Goal: Check status: Check status

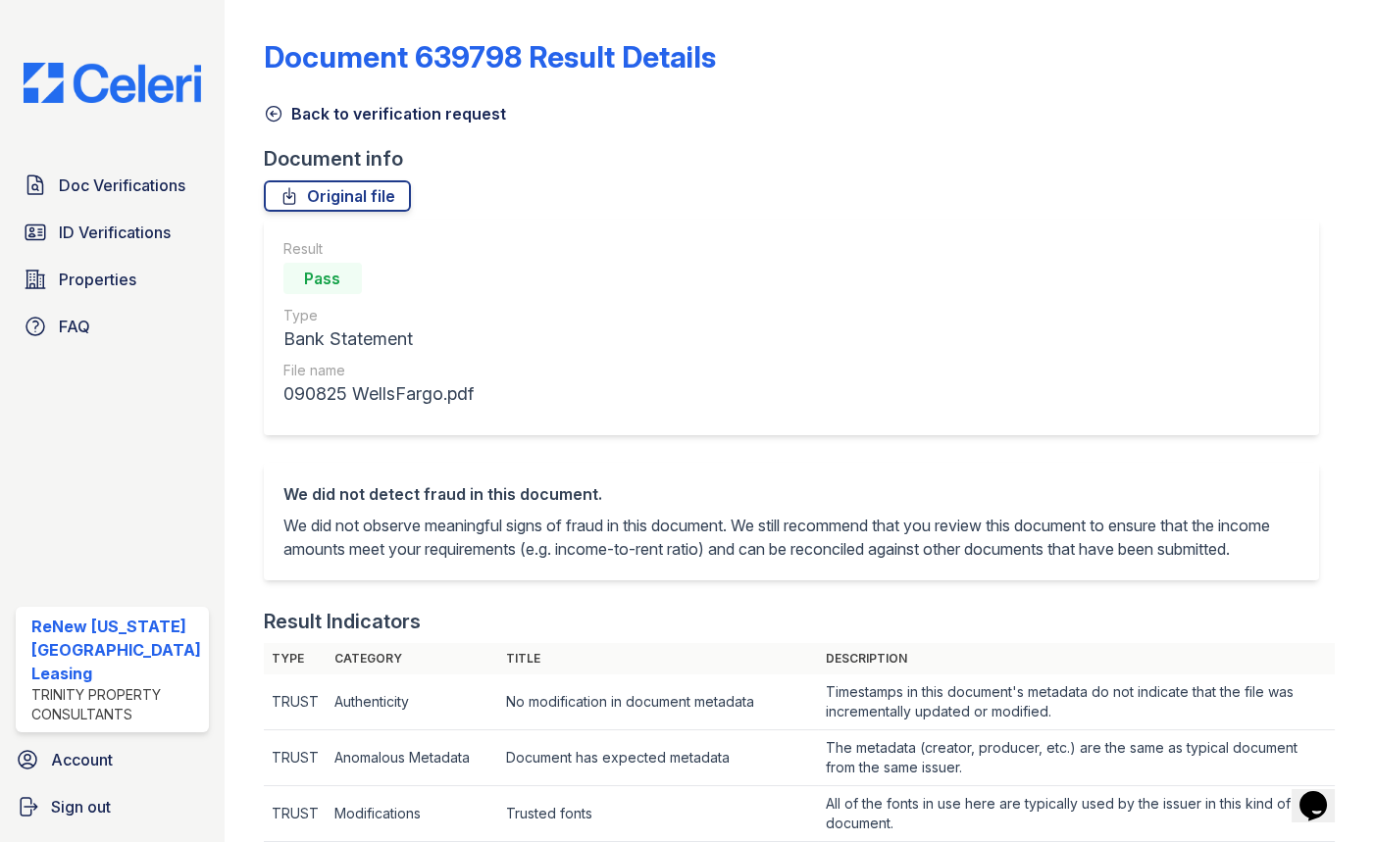
scroll to position [624, 0]
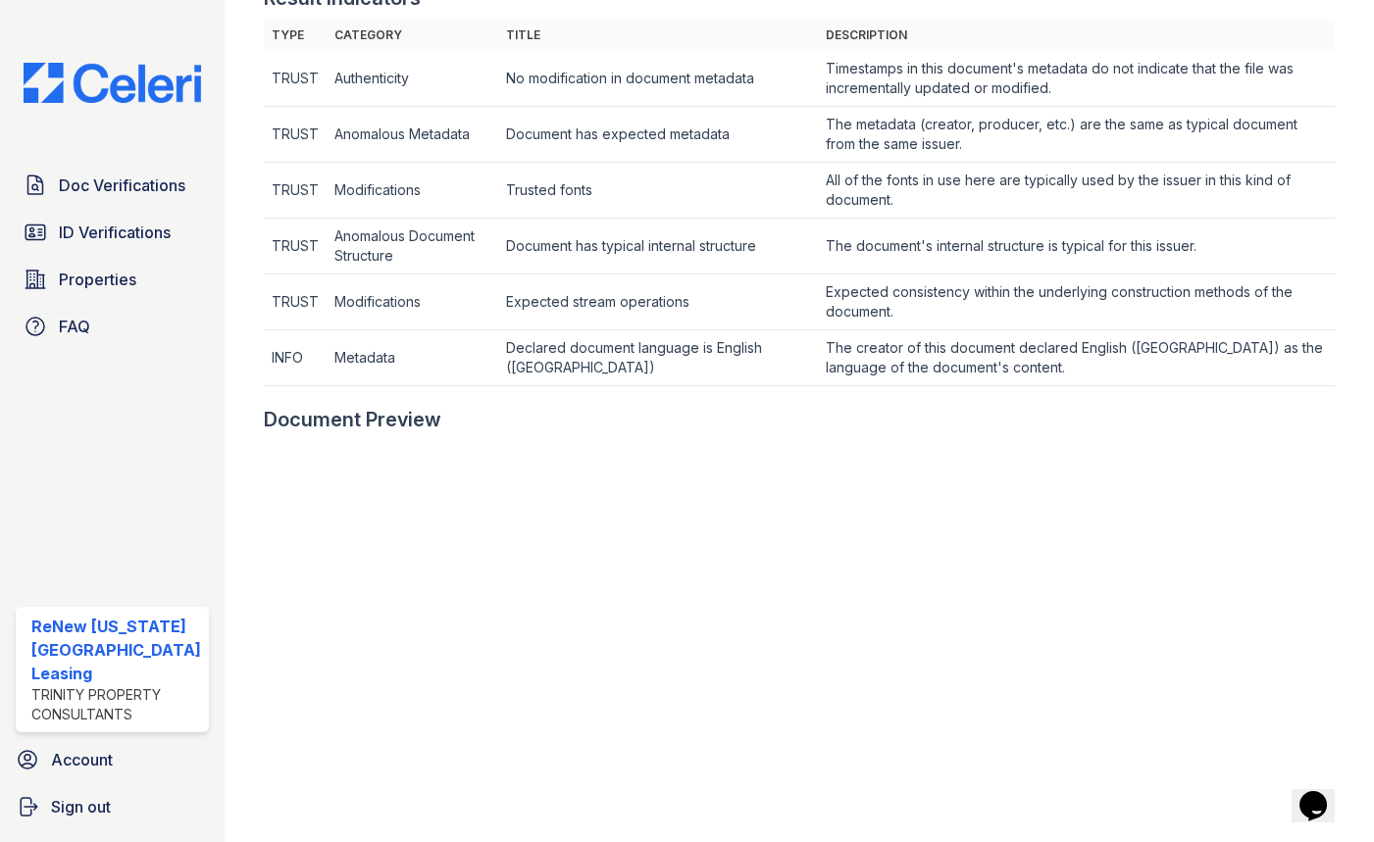
drag, startPoint x: 124, startPoint y: 244, endPoint x: 423, endPoint y: 101, distance: 331.6
click at [122, 241] on link "ID Verifications" at bounding box center [112, 232] width 193 height 39
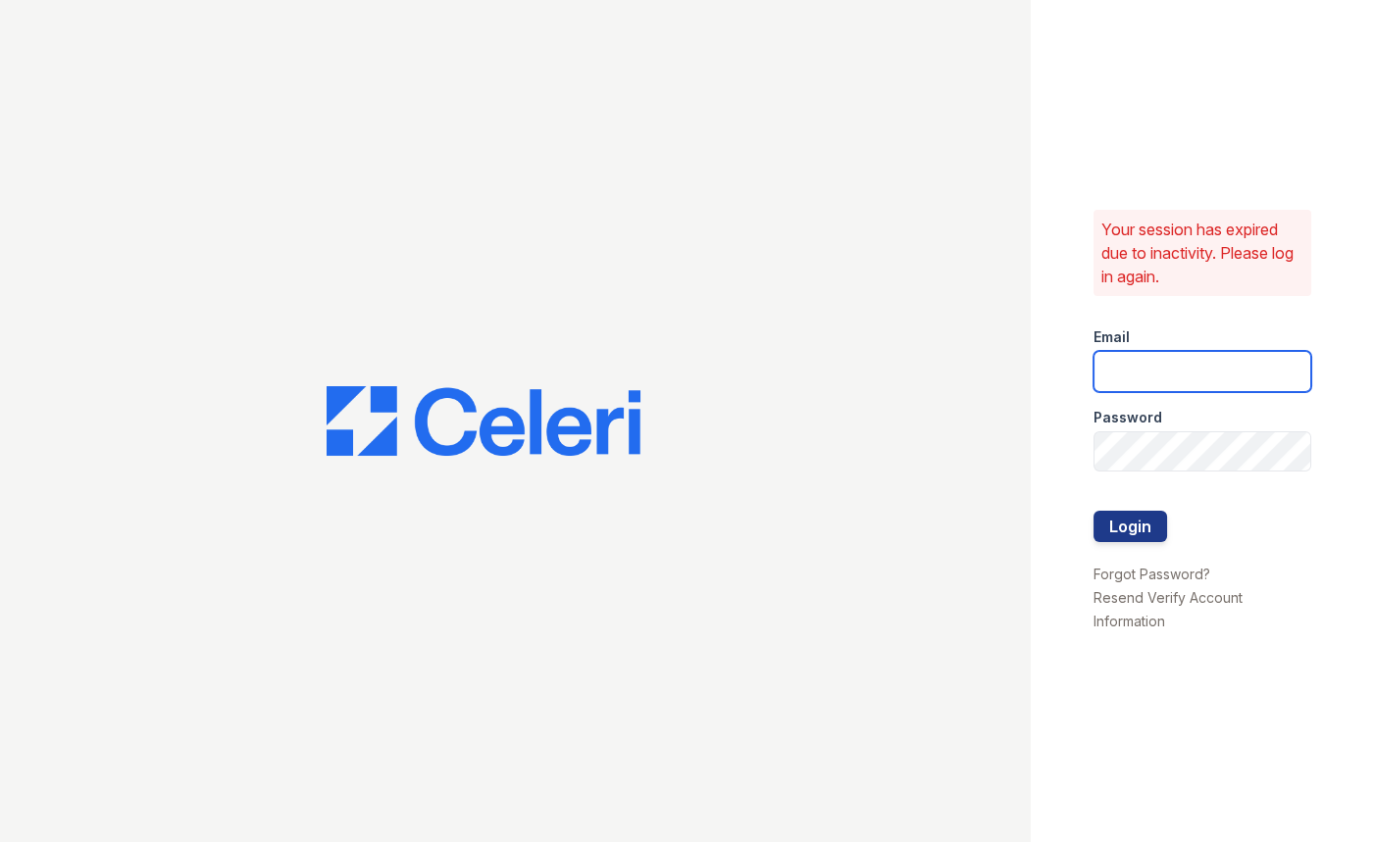
type input "[EMAIL_ADDRESS][DOMAIN_NAME]"
click at [1128, 515] on button "Login" at bounding box center [1131, 526] width 74 height 31
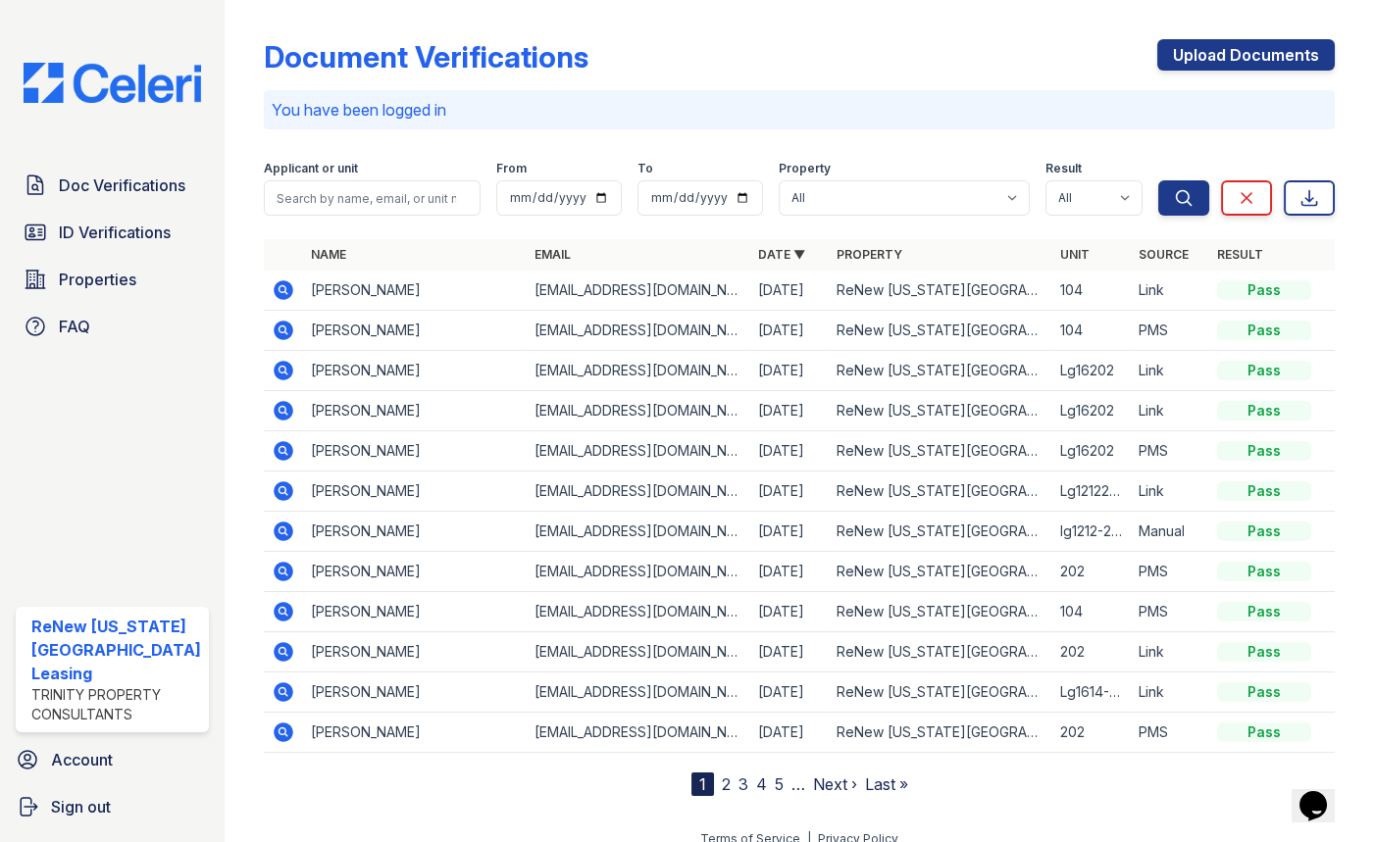
click at [272, 289] on icon at bounding box center [284, 291] width 24 height 24
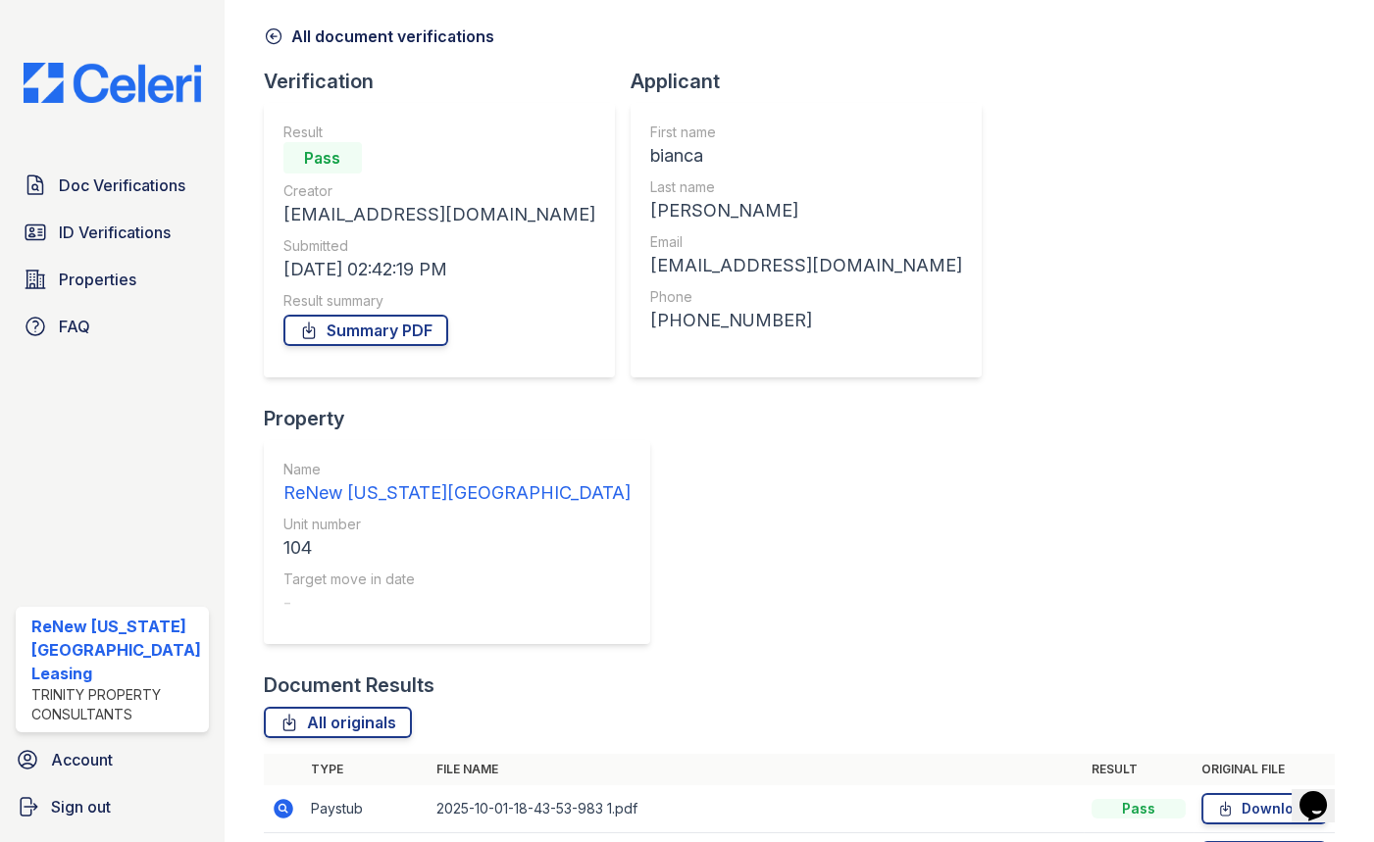
scroll to position [176, 0]
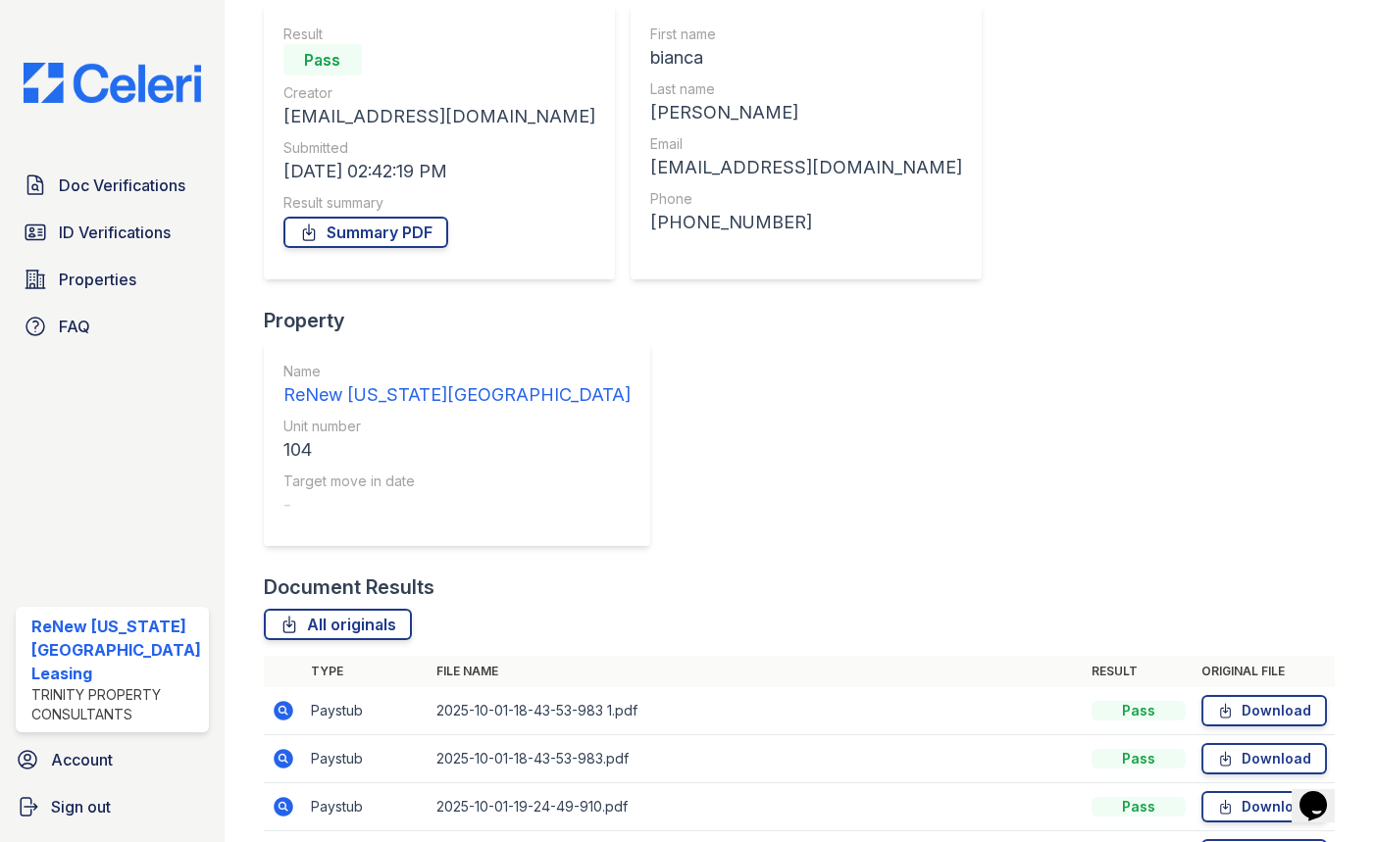
click at [278, 797] on icon at bounding box center [284, 807] width 20 height 20
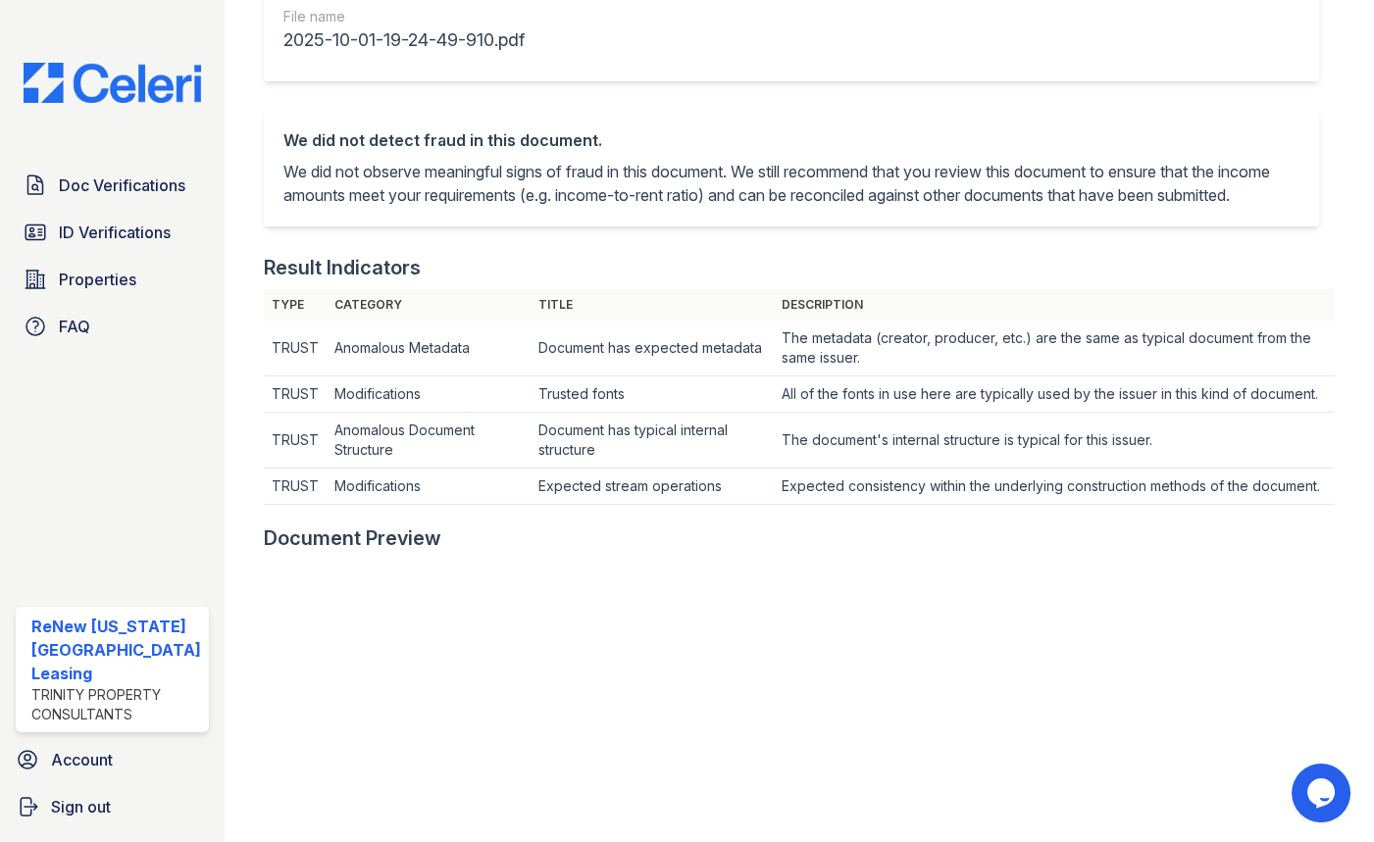
scroll to position [624, 0]
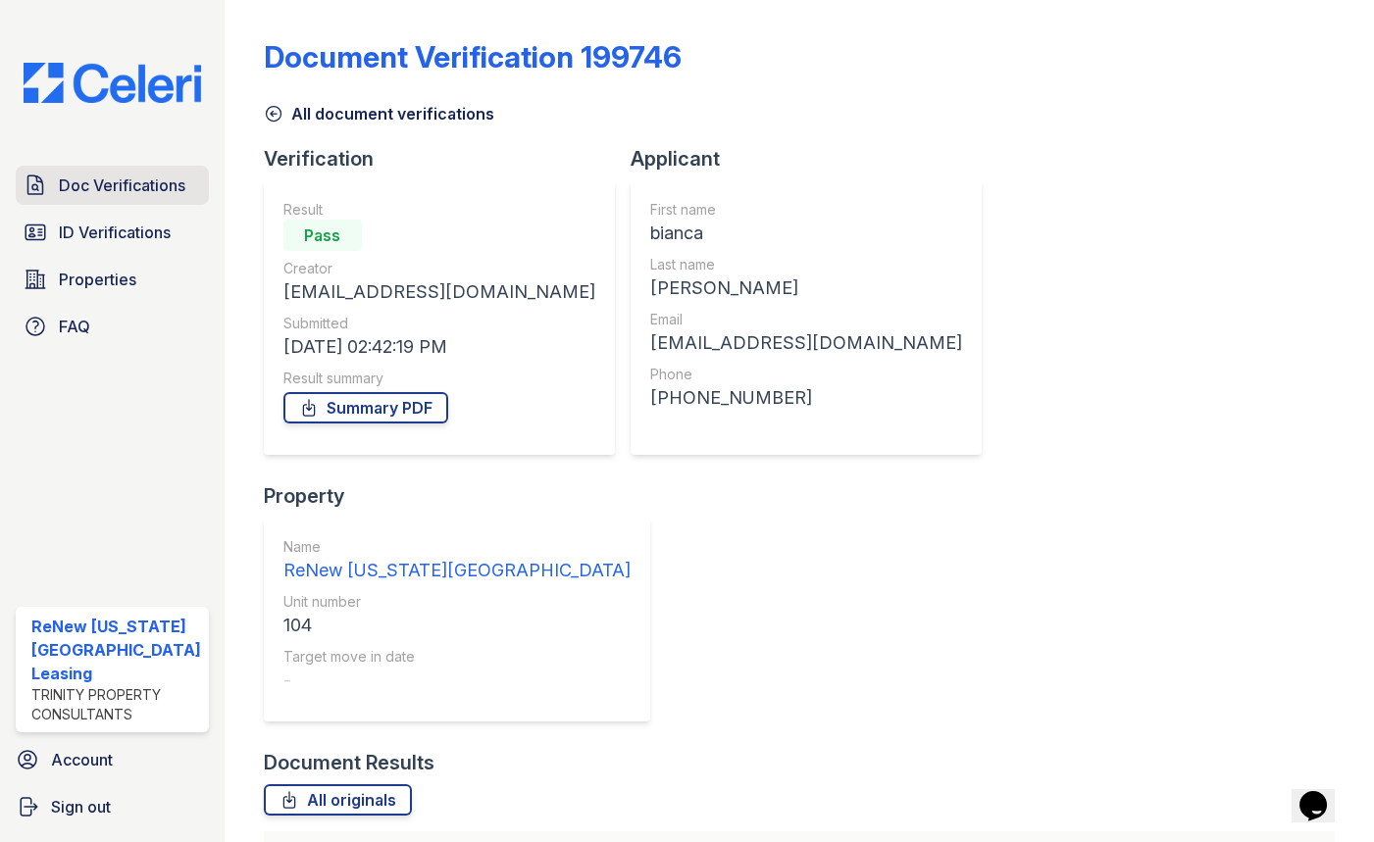
click at [81, 175] on span "Doc Verifications" at bounding box center [122, 186] width 127 height 24
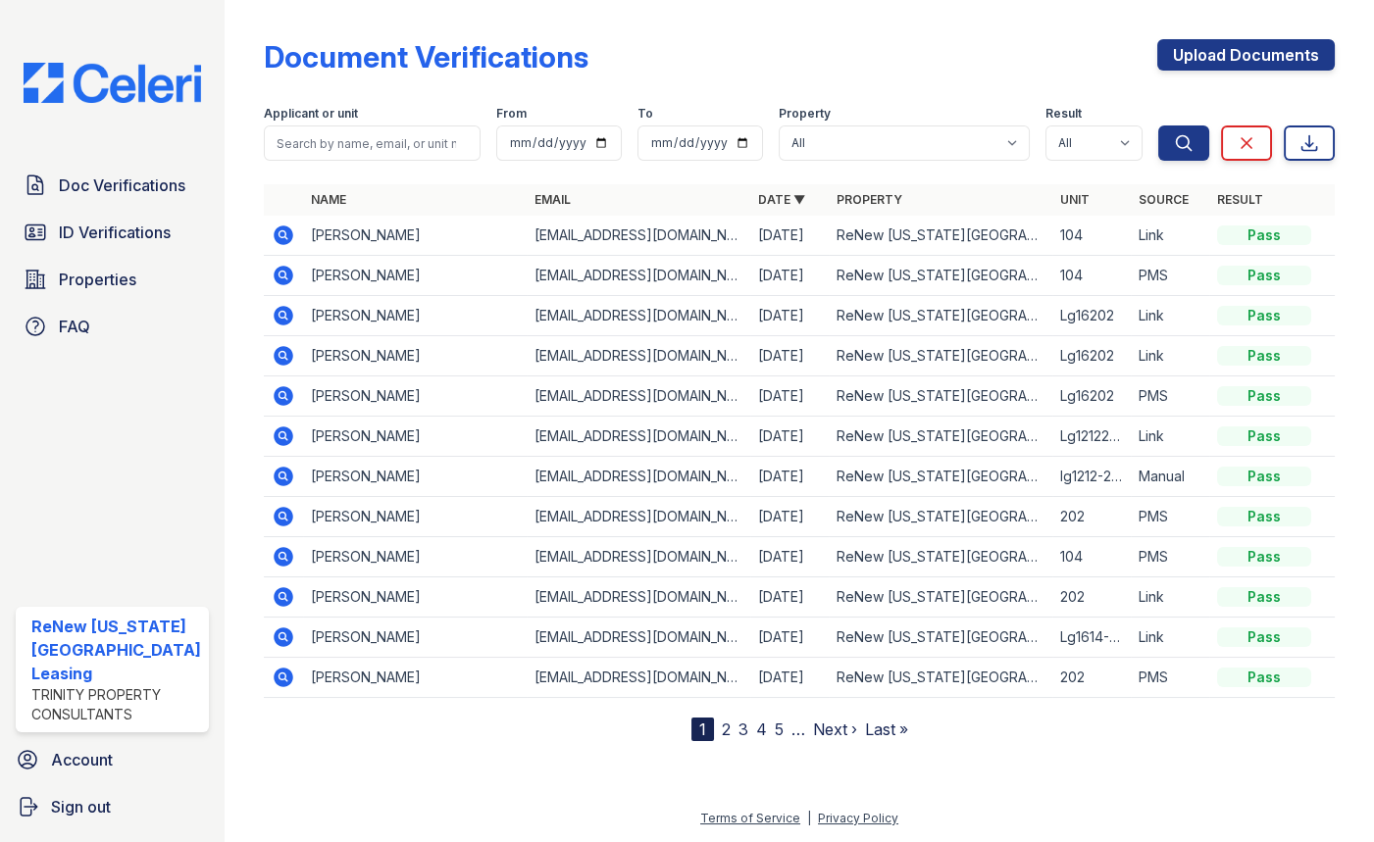
click at [272, 269] on icon at bounding box center [284, 276] width 24 height 24
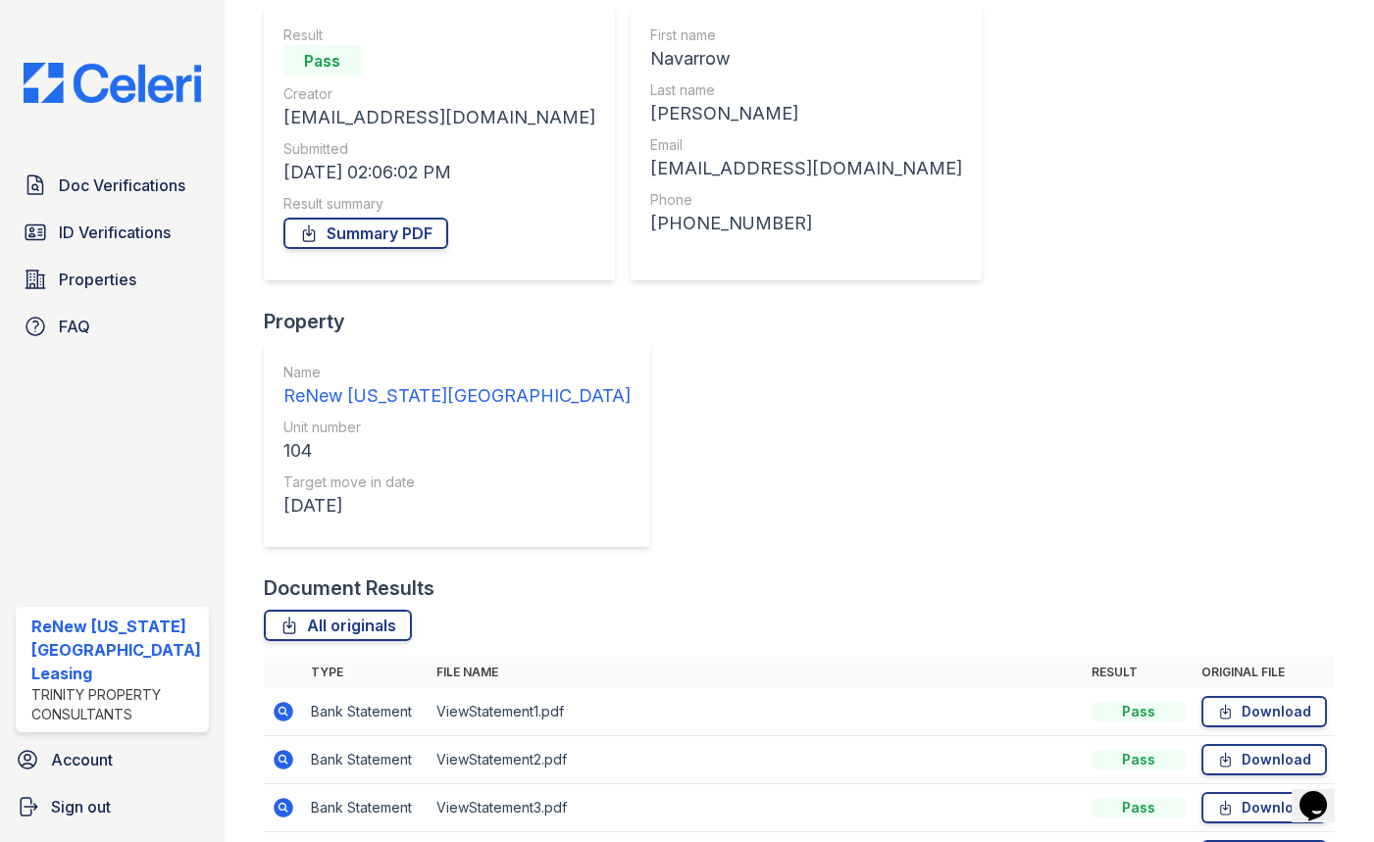
scroll to position [176, 0]
click at [281, 842] on icon at bounding box center [284, 855] width 24 height 24
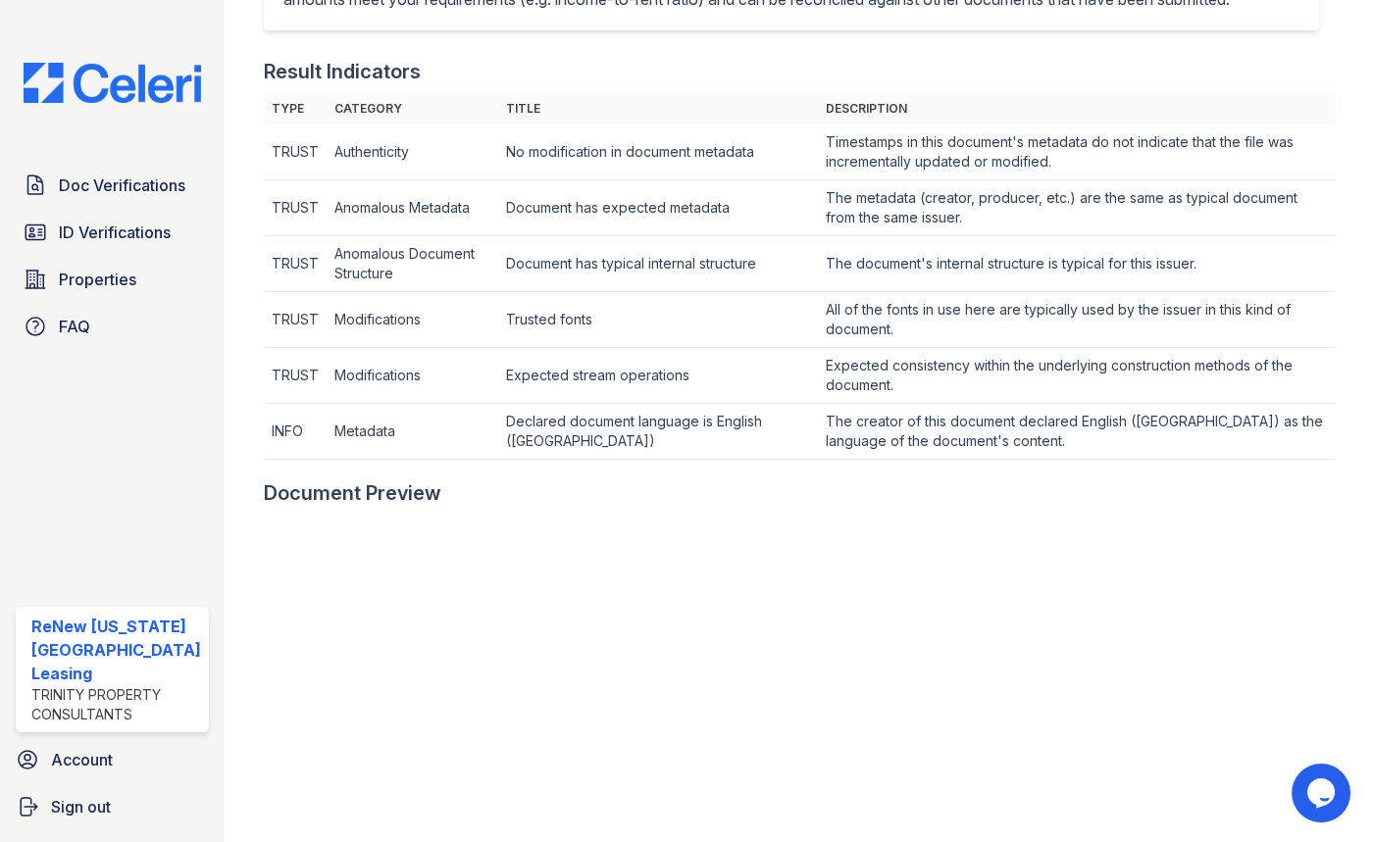
scroll to position [713, 0]
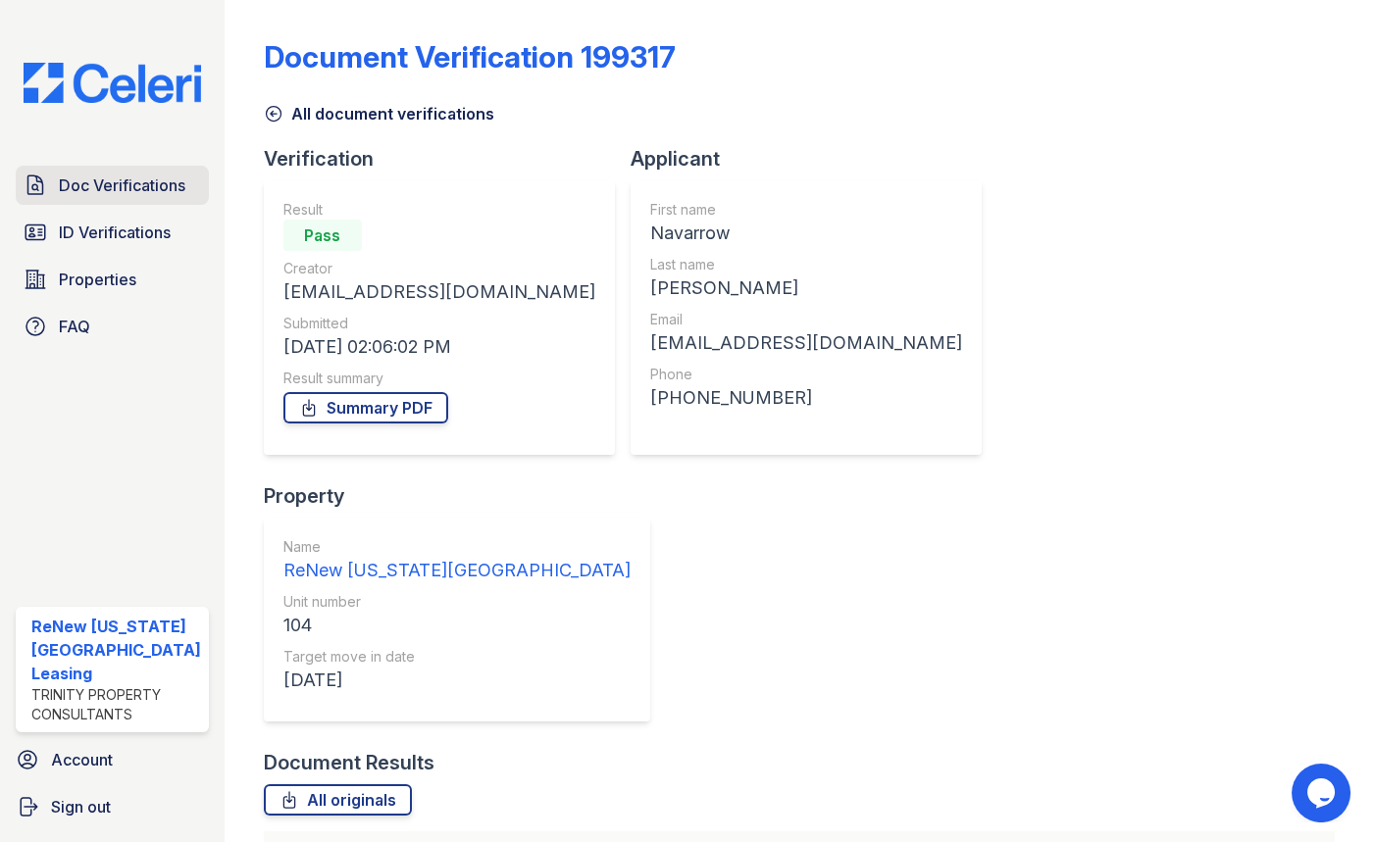
click at [49, 184] on link "Doc Verifications" at bounding box center [112, 185] width 193 height 39
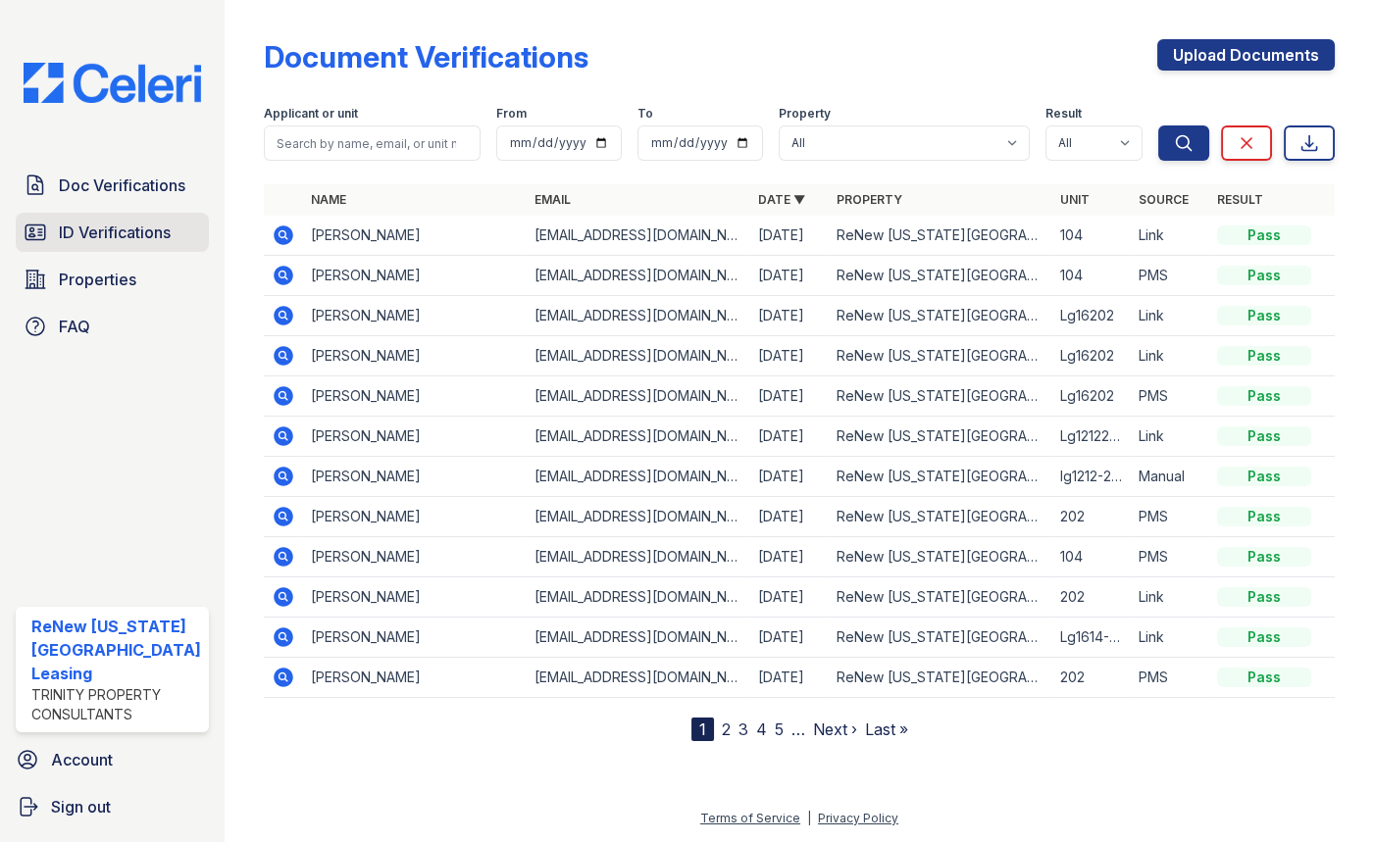
click at [59, 230] on span "ID Verifications" at bounding box center [115, 233] width 112 height 24
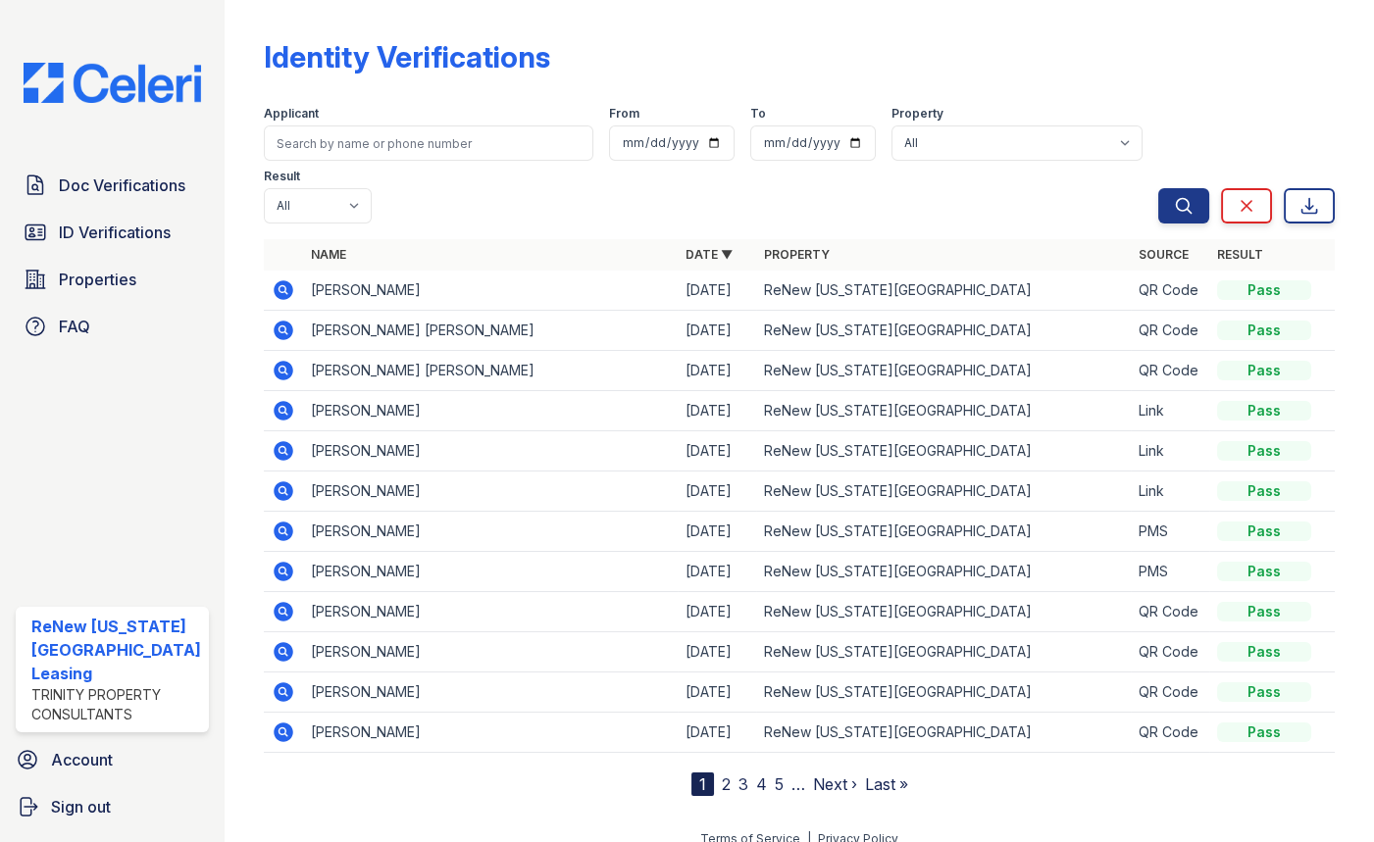
click at [277, 562] on icon at bounding box center [284, 572] width 20 height 20
click at [130, 186] on span "Doc Verifications" at bounding box center [122, 186] width 127 height 24
